Goal: Task Accomplishment & Management: Complete application form

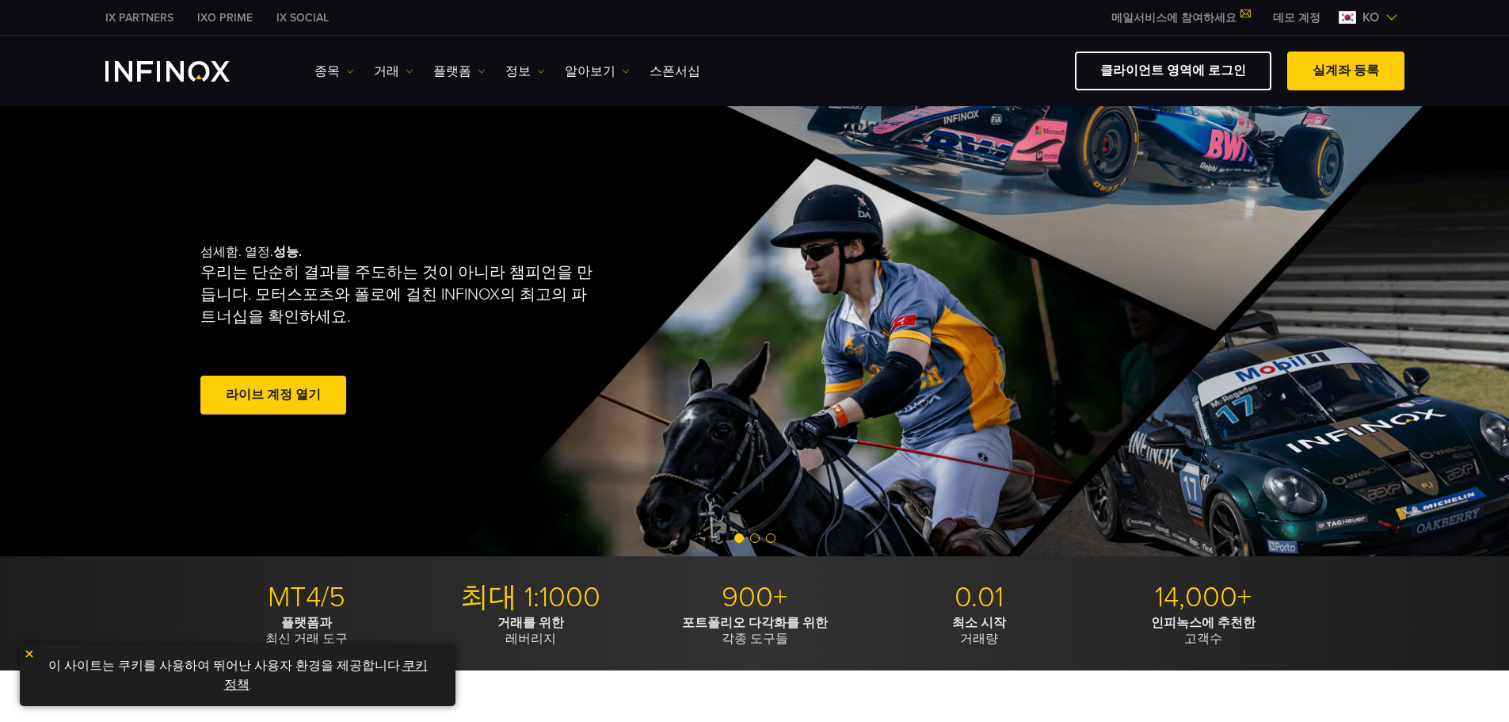
click at [273, 395] on span at bounding box center [273, 395] width 0 height 0
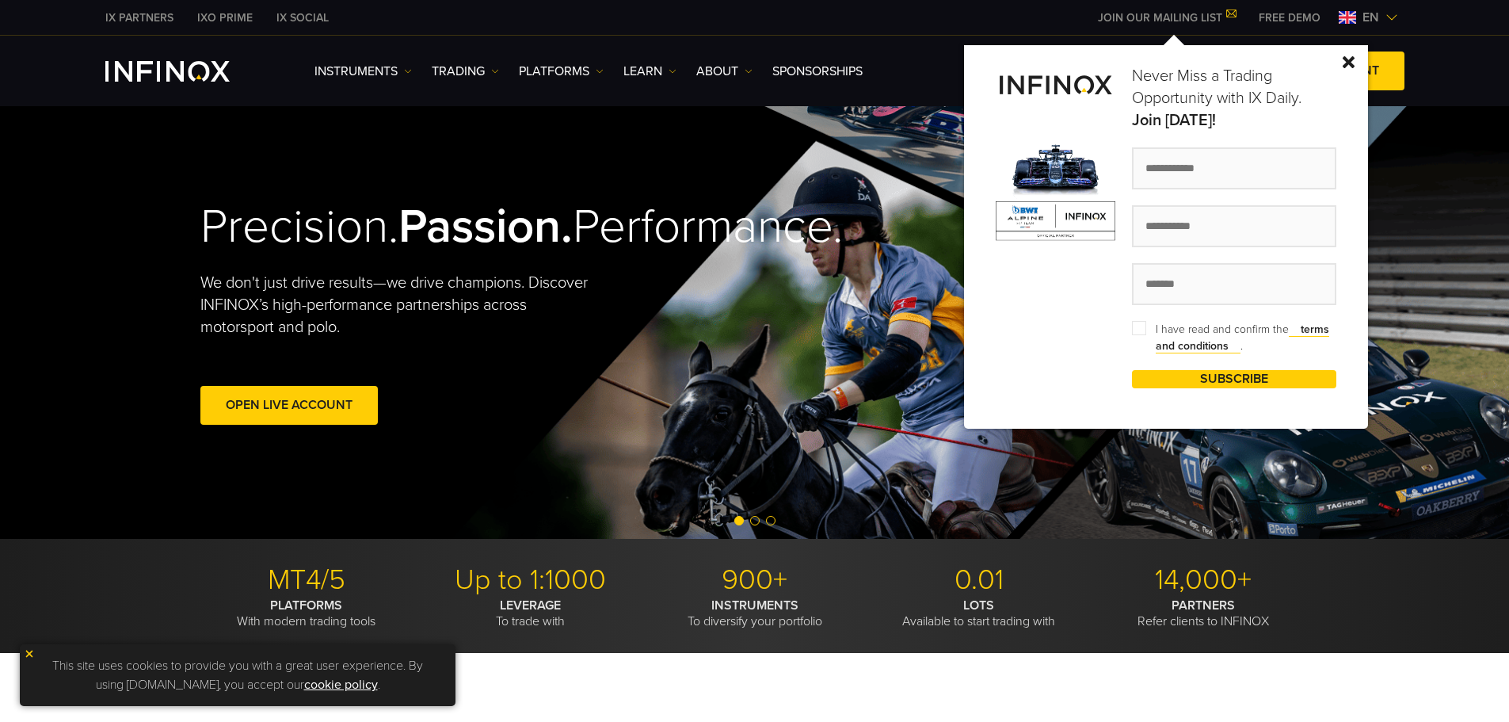
click at [1347, 54] on div "Never Miss a Trading Opportunity with IX Daily. Join [DATE]! I have read and co…" at bounding box center [1166, 236] width 404 height 383
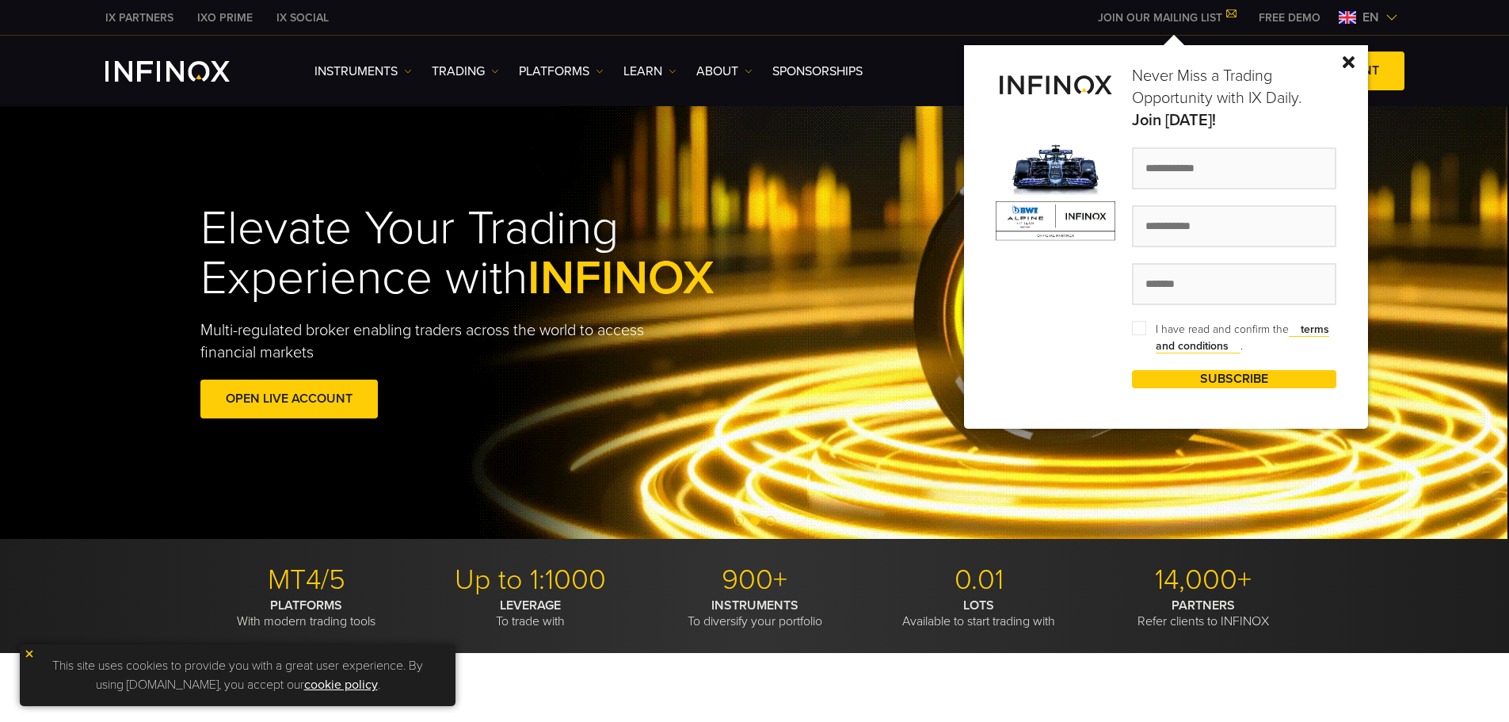
click at [1349, 67] on img at bounding box center [1349, 62] width 12 height 12
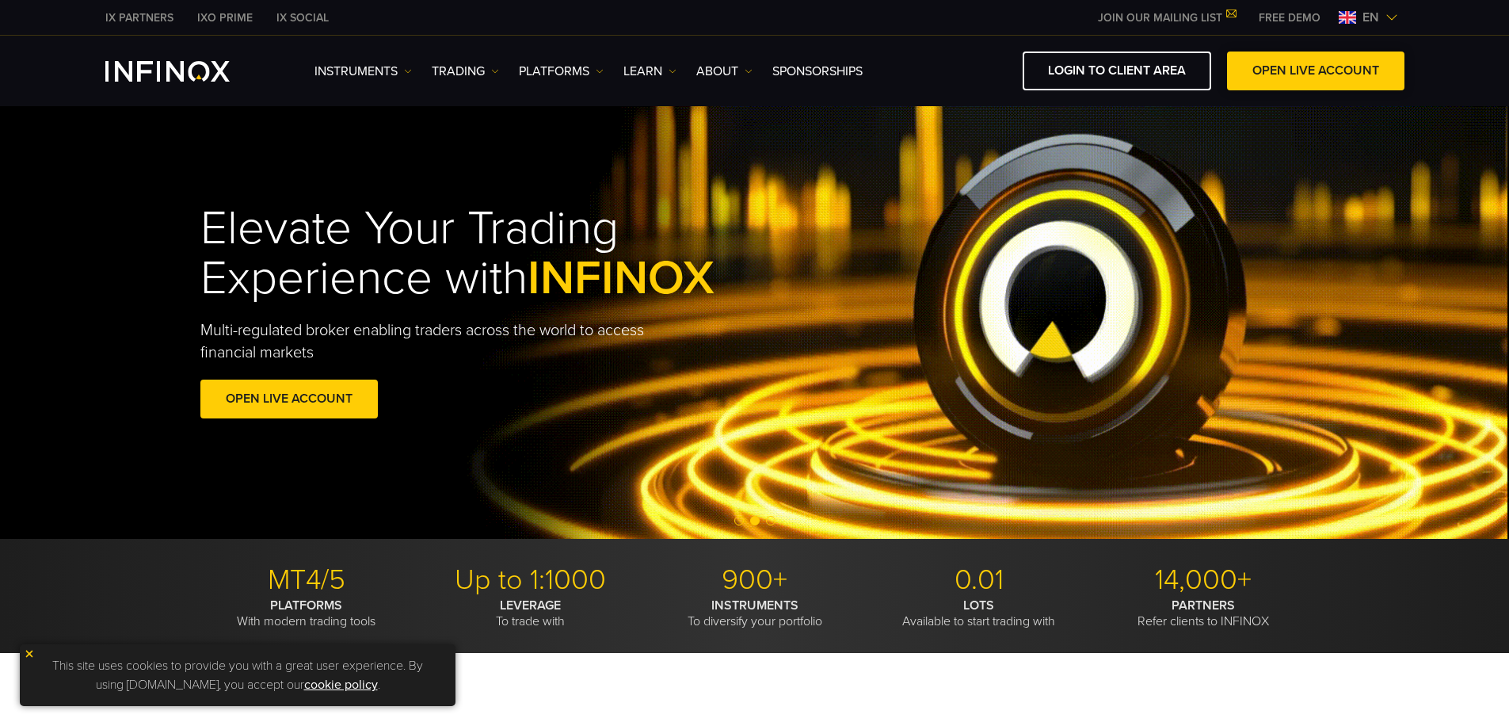
click at [1316, 71] on span at bounding box center [1316, 71] width 0 height 0
